Goal: Information Seeking & Learning: Learn about a topic

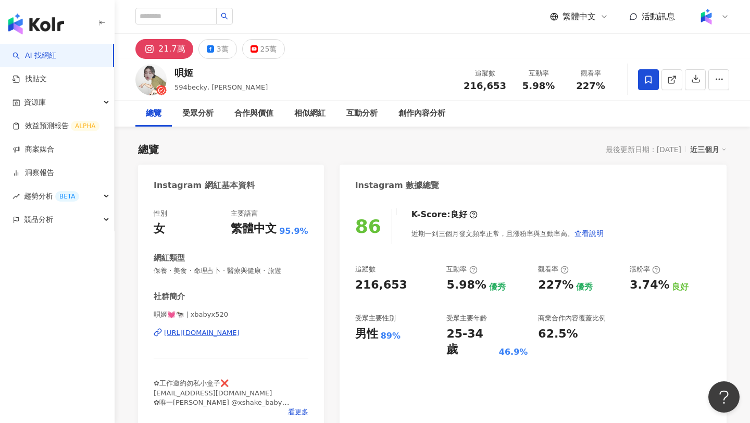
scroll to position [64, 0]
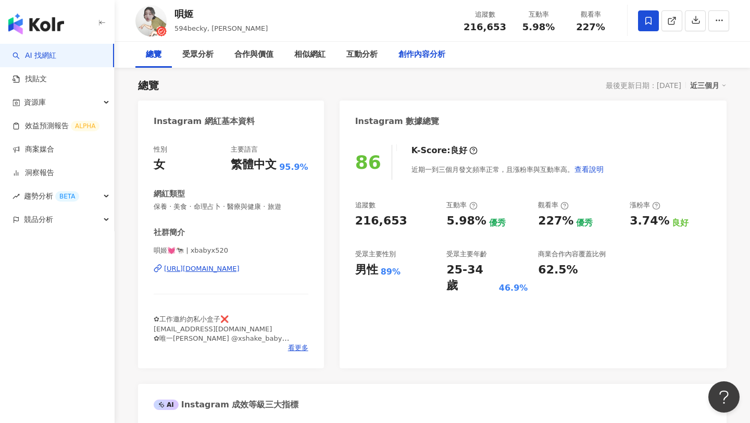
click at [424, 62] on div "創作內容分析" at bounding box center [422, 55] width 68 height 26
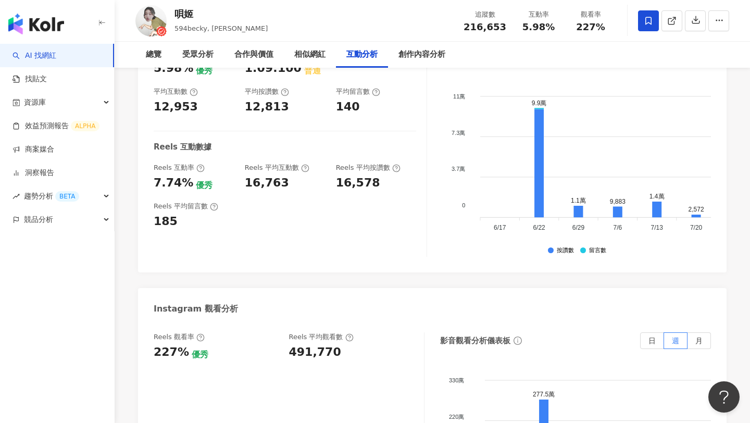
scroll to position [2211, 0]
click at [300, 345] on div "491,770" at bounding box center [315, 353] width 52 height 16
copy div "491,770"
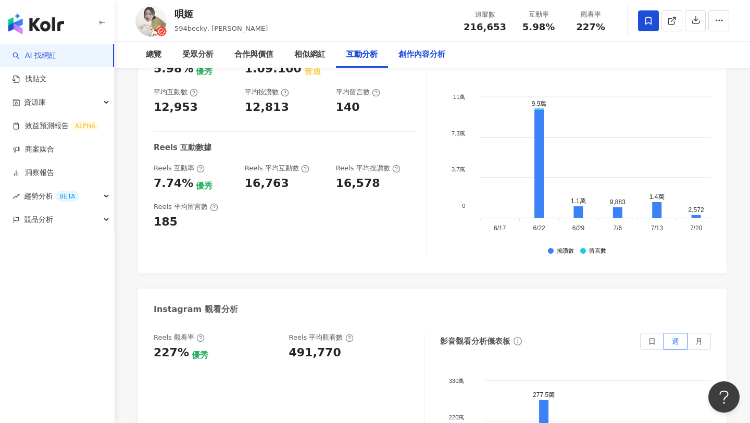
click at [417, 64] on div "創作內容分析" at bounding box center [422, 55] width 68 height 26
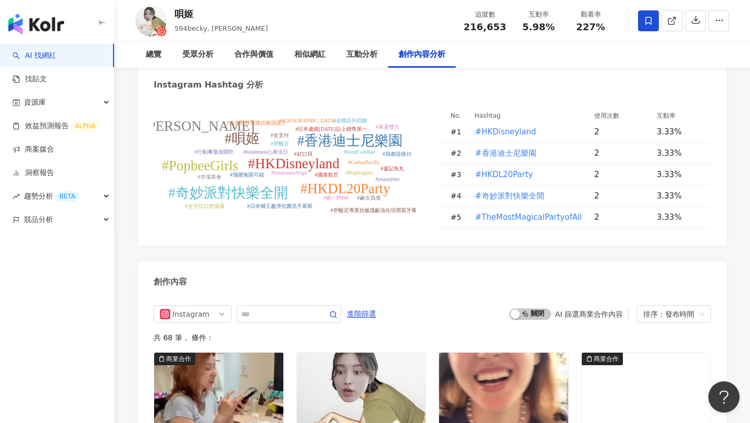
scroll to position [3102, 0]
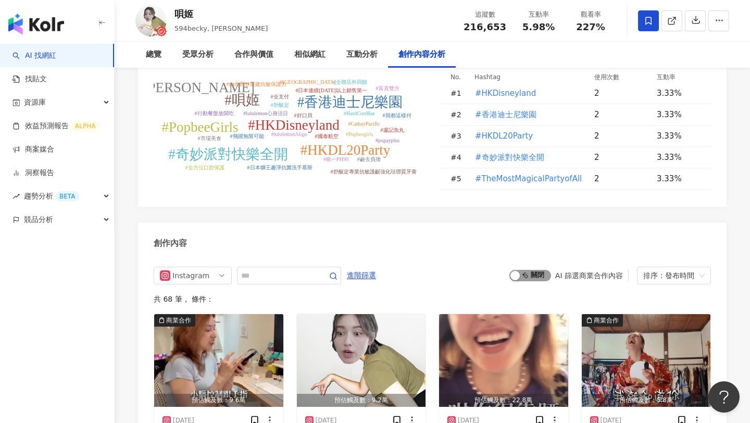
click at [520, 271] on div "button" at bounding box center [514, 275] width 9 height 9
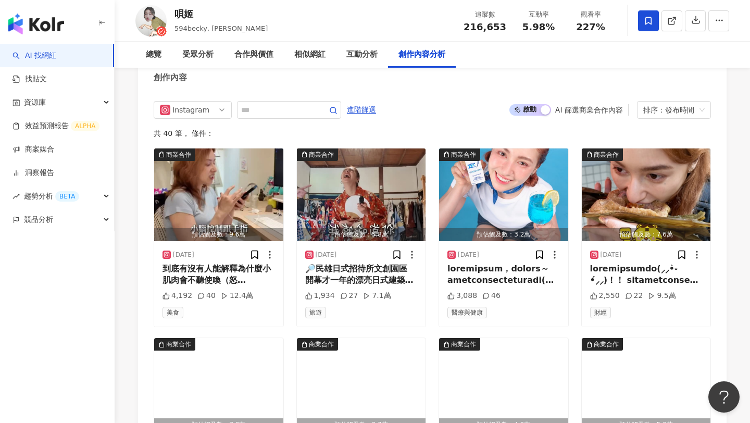
scroll to position [3275, 0]
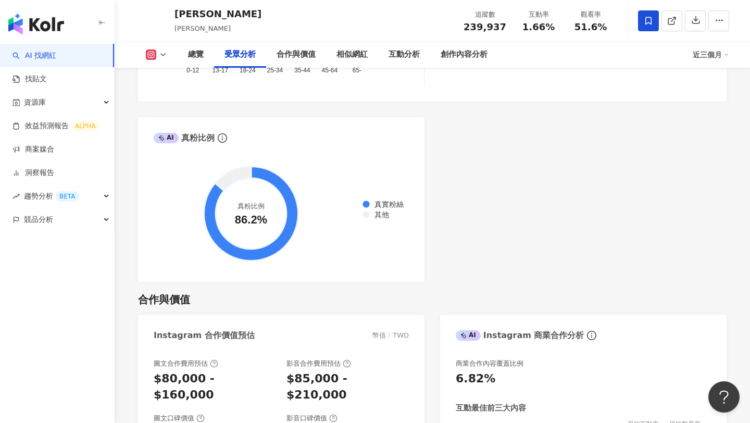
scroll to position [1329, 0]
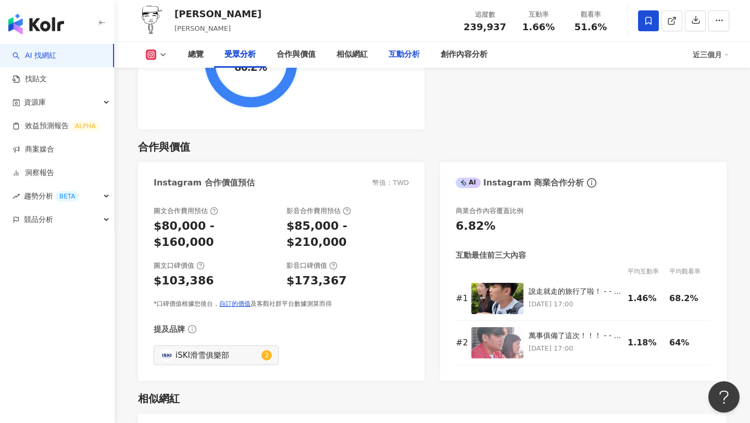
click at [399, 59] on div "互動分析" at bounding box center [403, 54] width 31 height 12
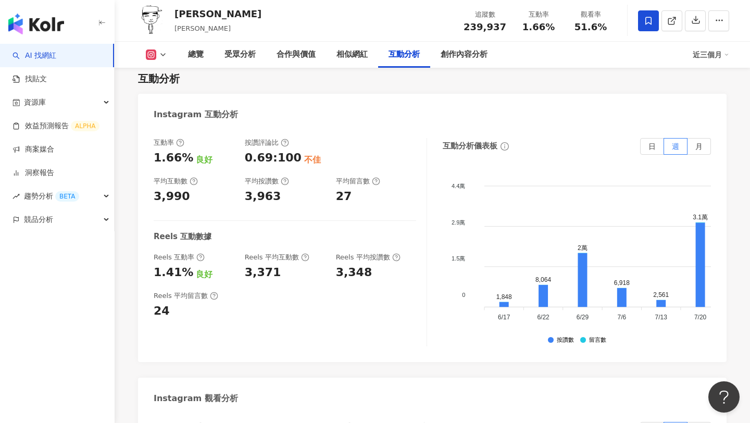
scroll to position [2120, 0]
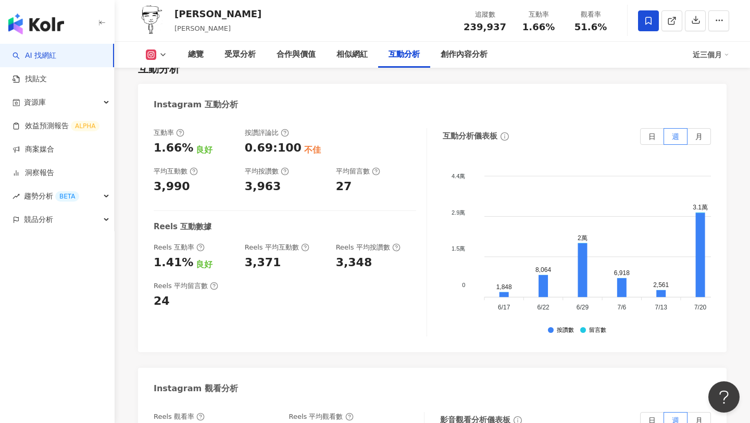
copy div "123,833"
click at [457, 61] on div "創作內容分析" at bounding box center [464, 55] width 68 height 26
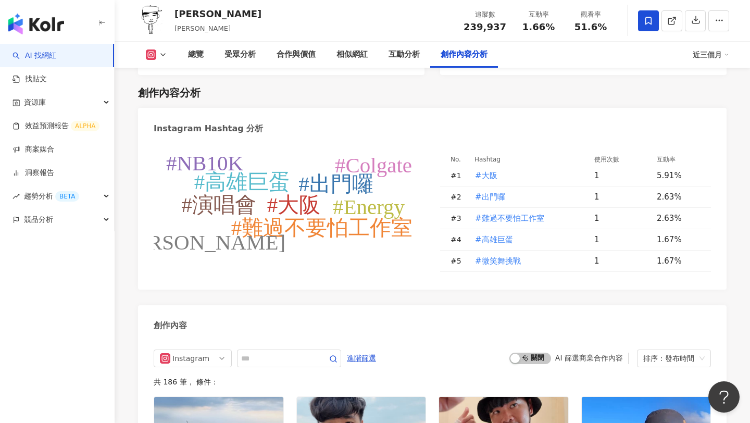
scroll to position [3036, 0]
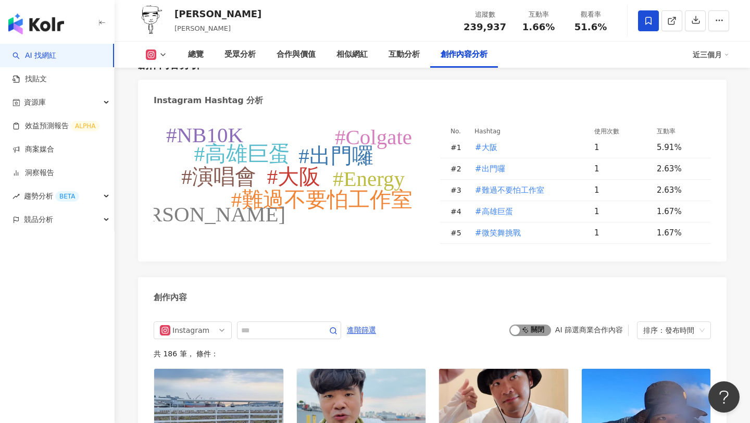
click at [525, 324] on span "啟動 關閉" at bounding box center [530, 329] width 42 height 11
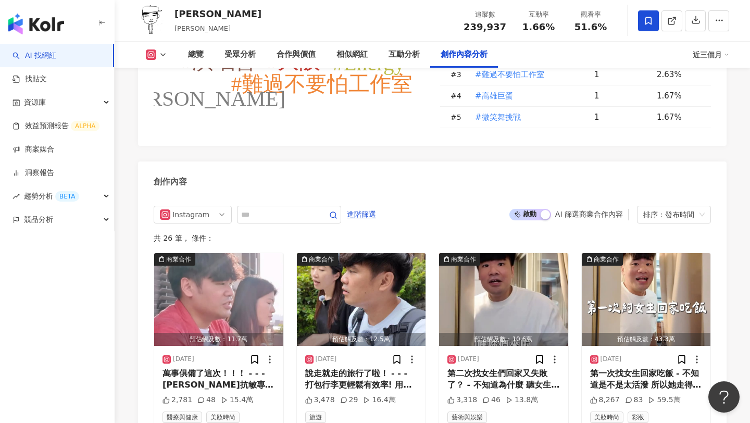
scroll to position [3172, 0]
